Goal: Task Accomplishment & Management: Use online tool/utility

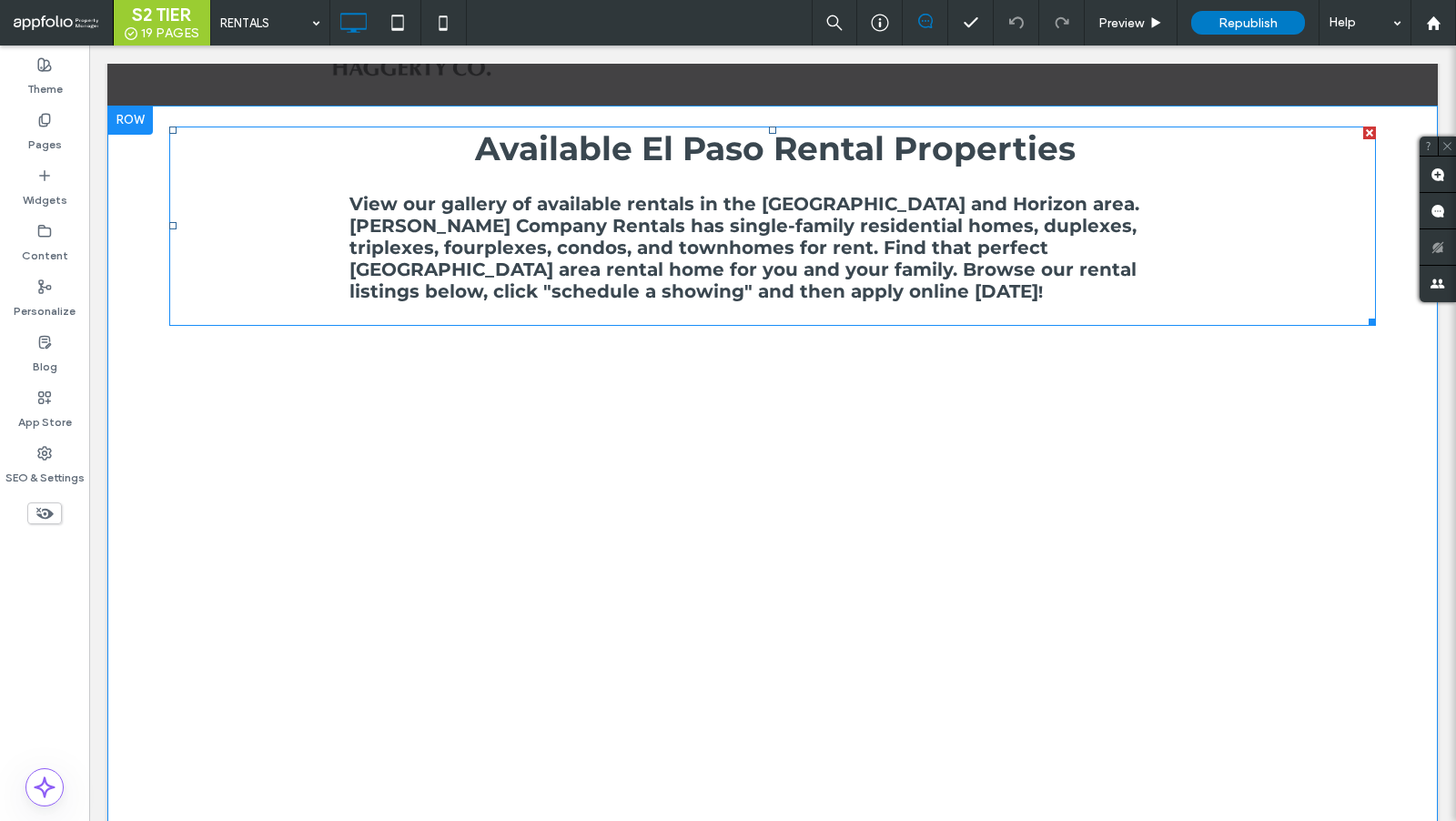
scroll to position [133, 0]
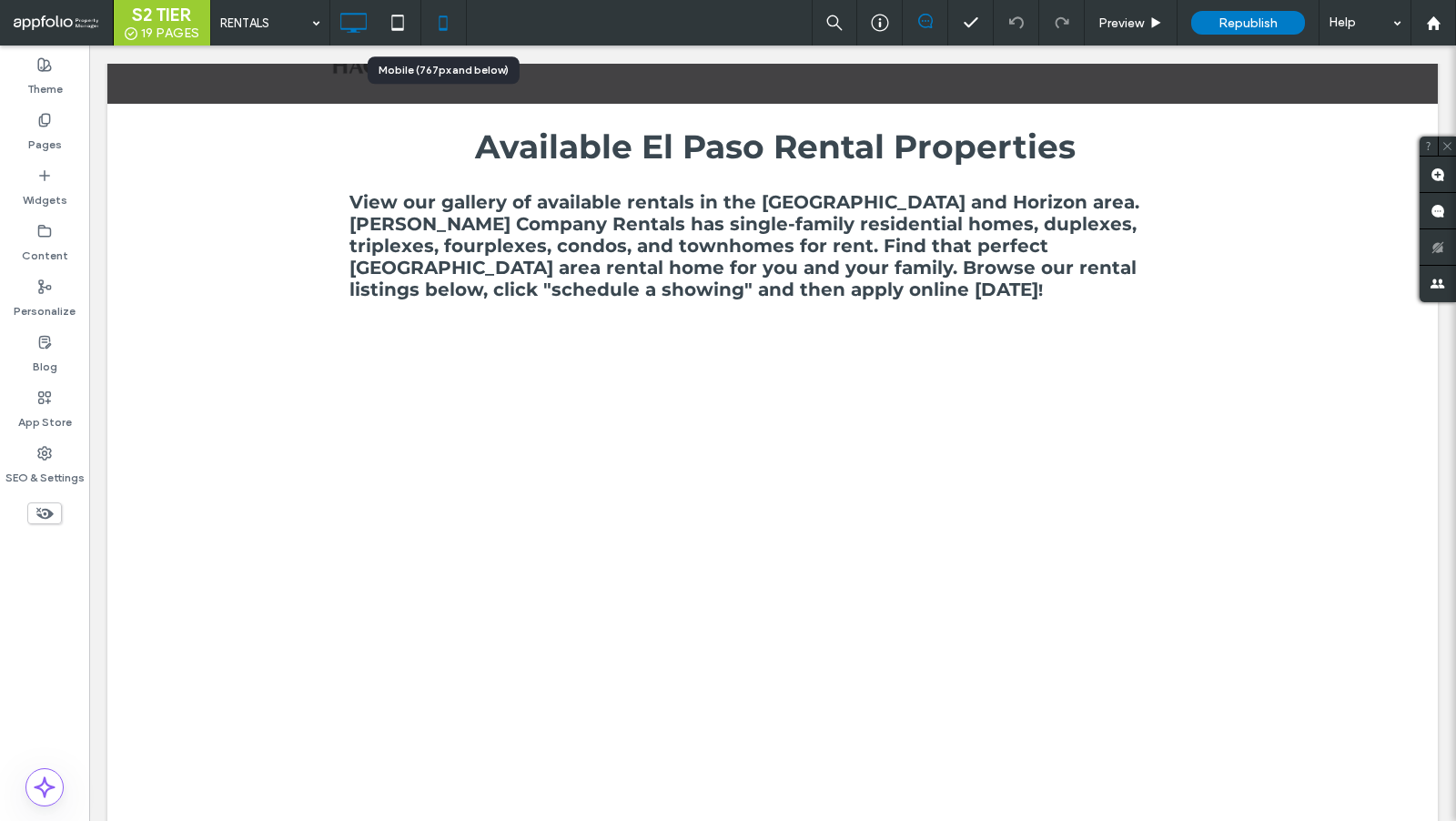
click at [422, 22] on div at bounding box center [444, 23] width 44 height 37
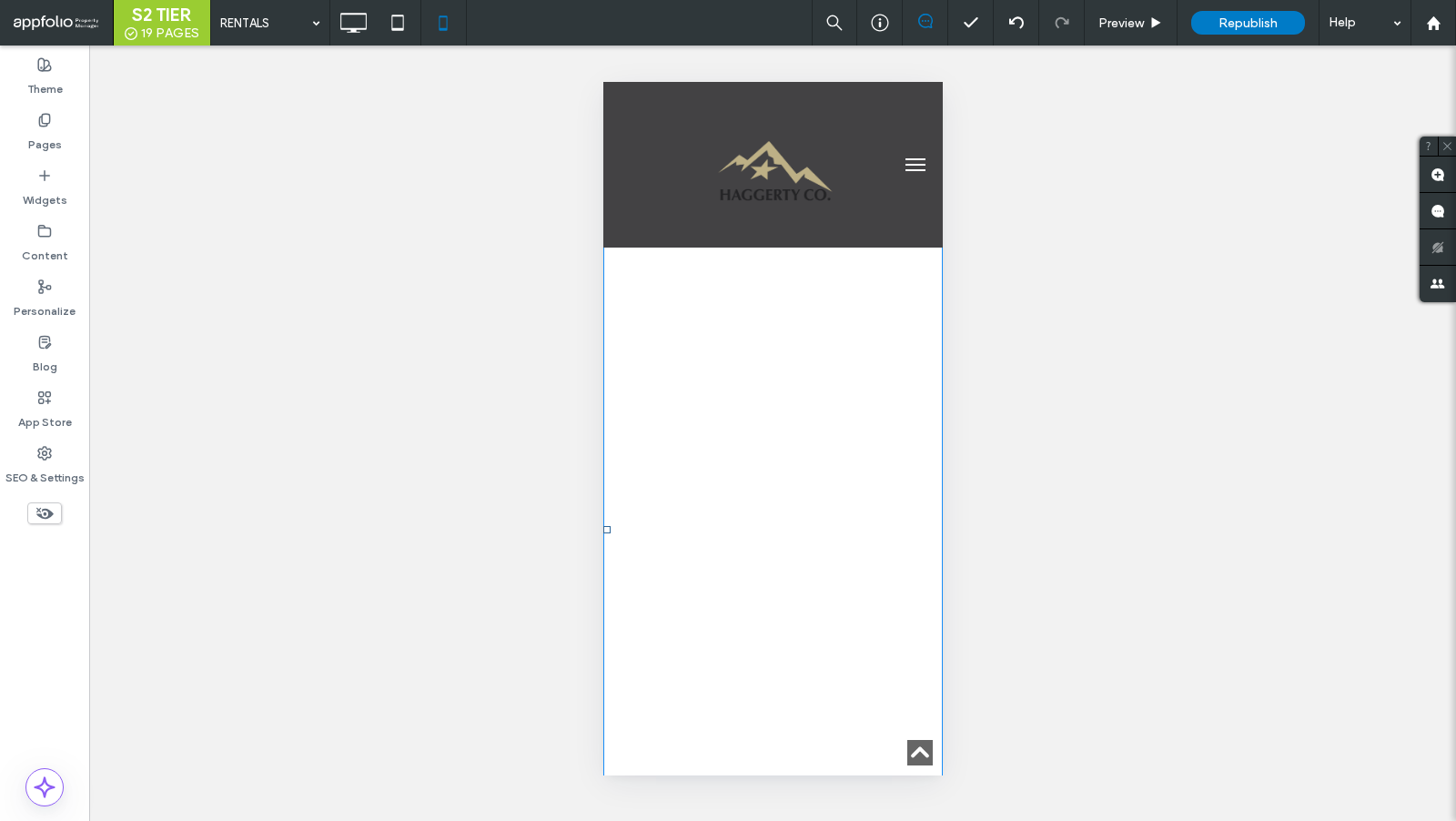
scroll to position [688, 0]
click at [705, 386] on span at bounding box center [771, 549] width 340 height 1206
click at [875, 640] on span at bounding box center [771, 515] width 340 height 1206
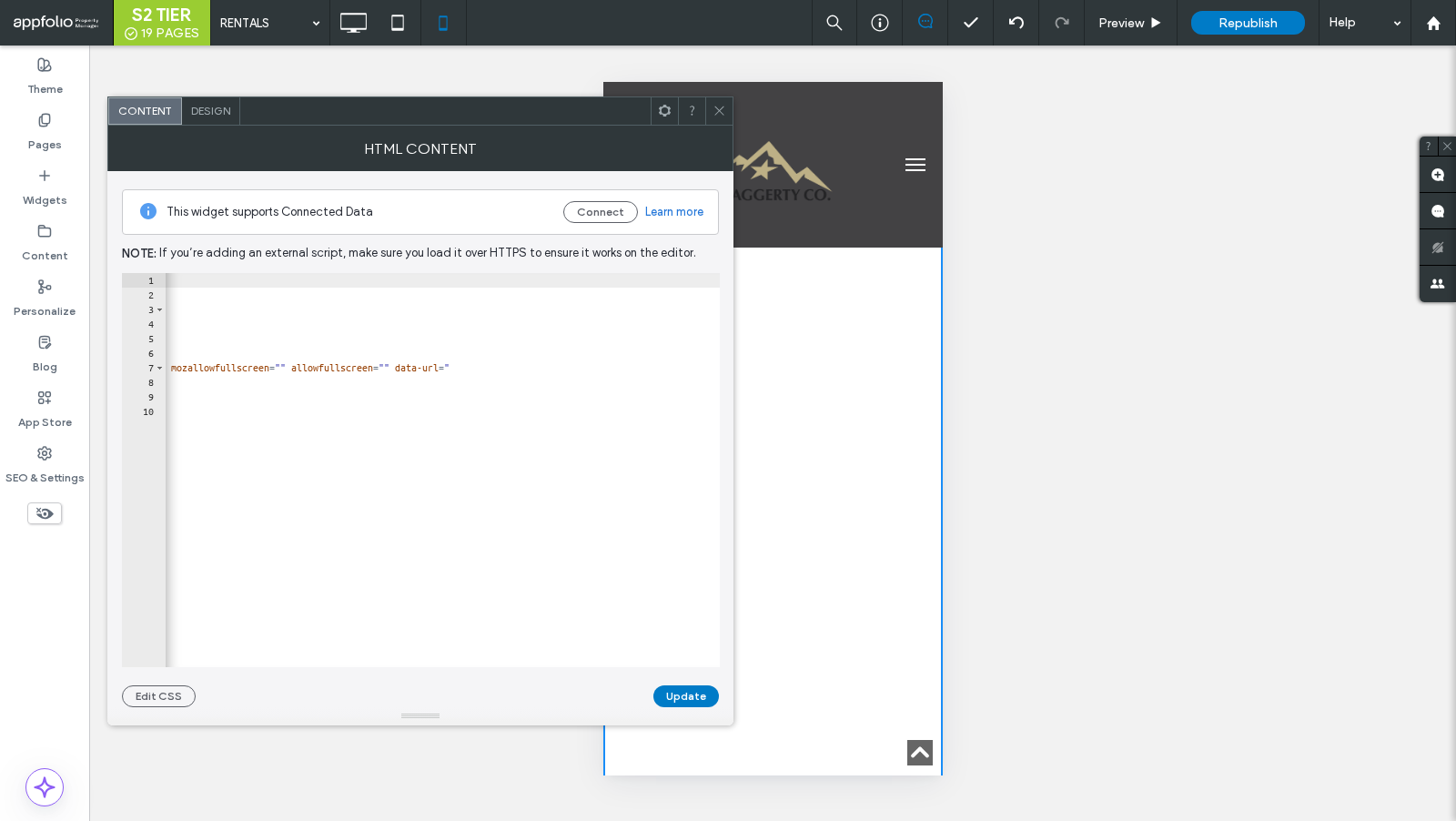
scroll to position [0, 1057]
type textarea "*********"
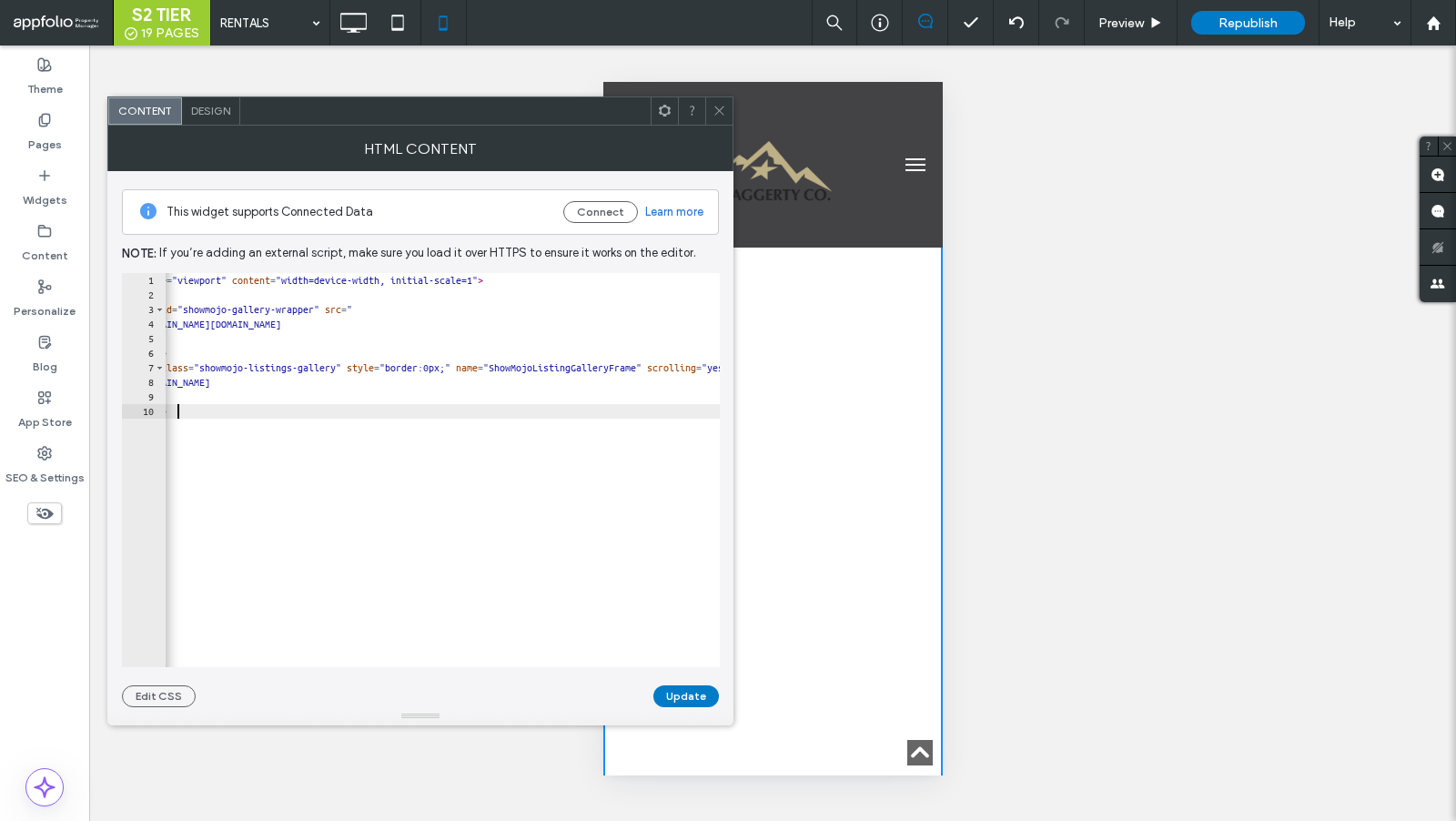
scroll to position [0, 55]
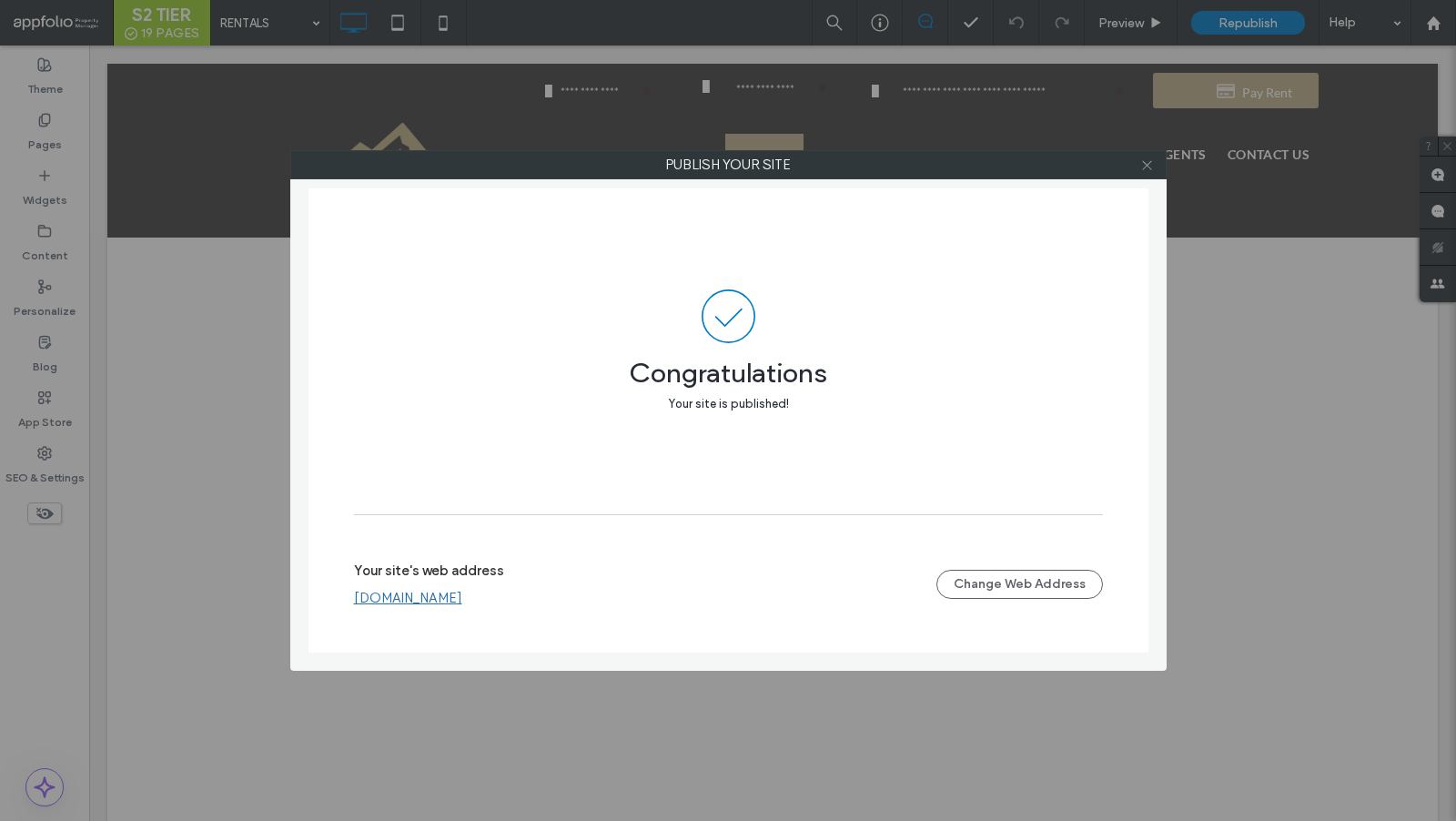
click at [1150, 166] on icon at bounding box center [1147, 165] width 14 height 14
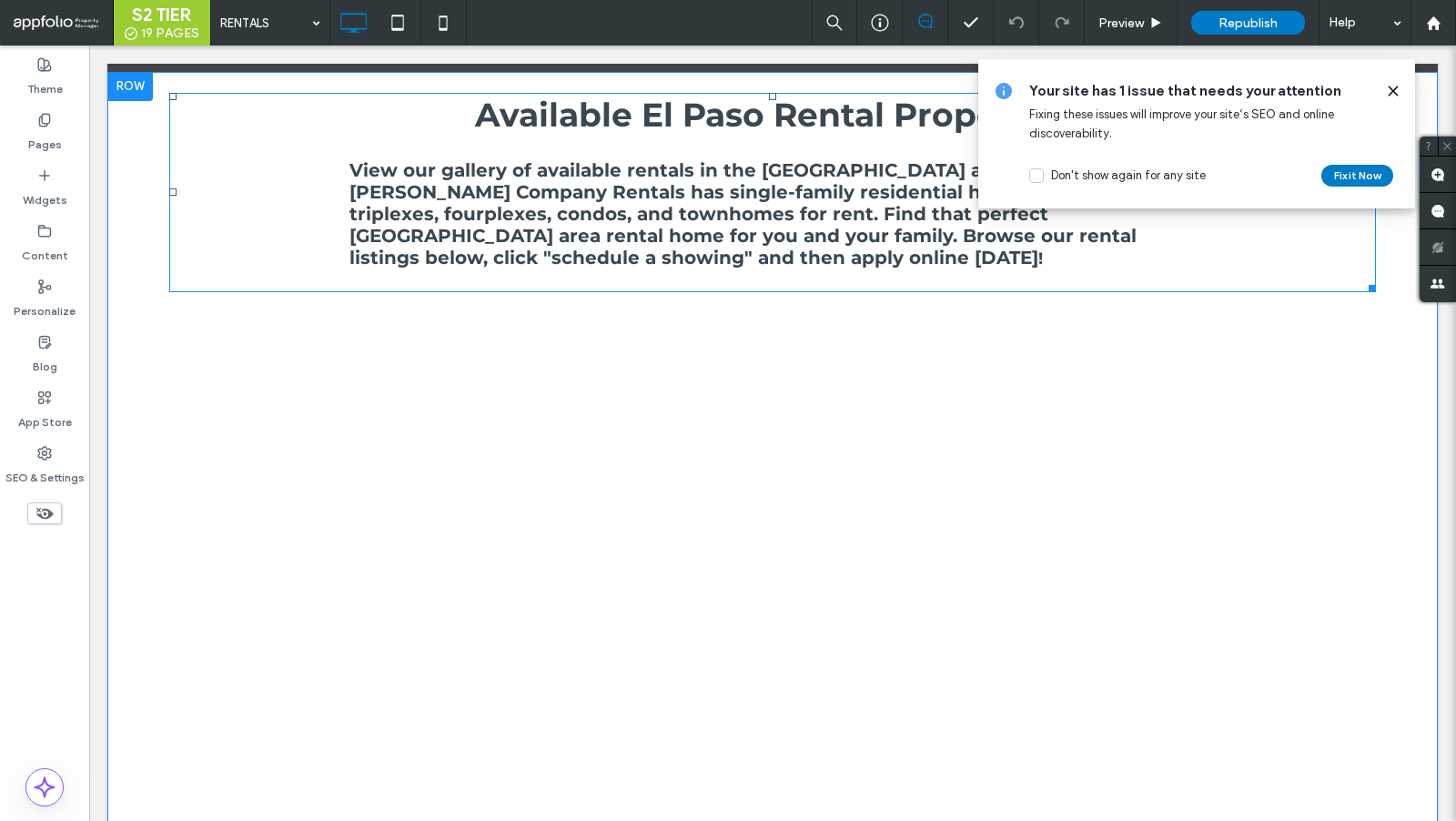
scroll to position [169, 0]
